Goal: Task Accomplishment & Management: Complete application form

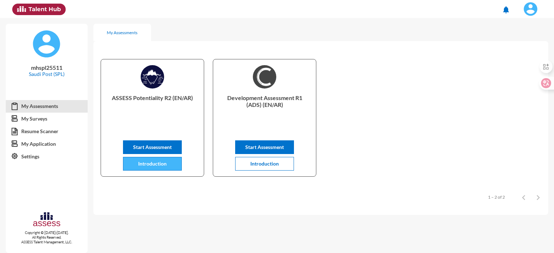
click at [163, 165] on span "Introduction" at bounding box center [152, 164] width 28 height 6
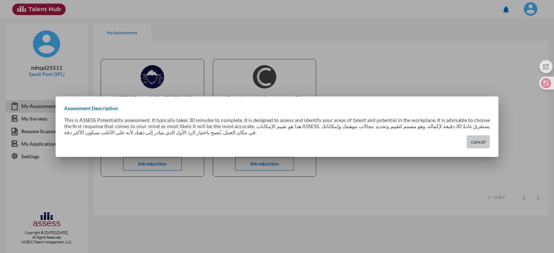
click at [480, 140] on span "cancel" at bounding box center [478, 142] width 14 height 6
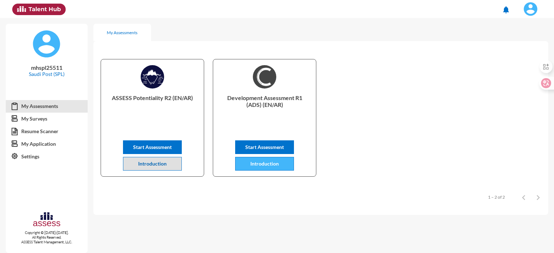
click at [271, 161] on span "Introduction" at bounding box center [264, 164] width 28 height 6
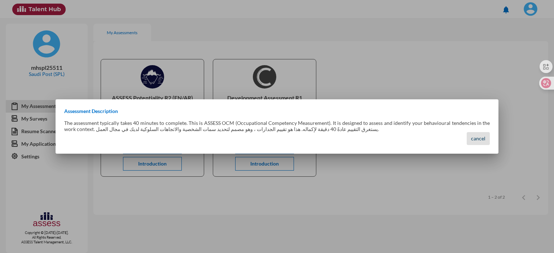
click at [484, 137] on span "cancel" at bounding box center [478, 139] width 14 height 6
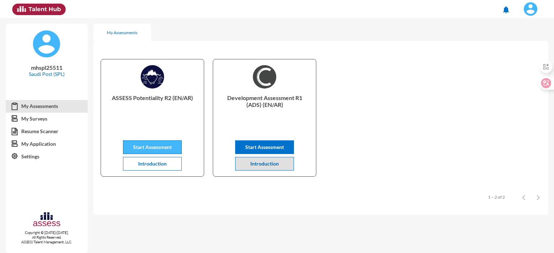
click at [148, 148] on span "Start Assessment" at bounding box center [152, 147] width 39 height 6
